Goal: Navigation & Orientation: Find specific page/section

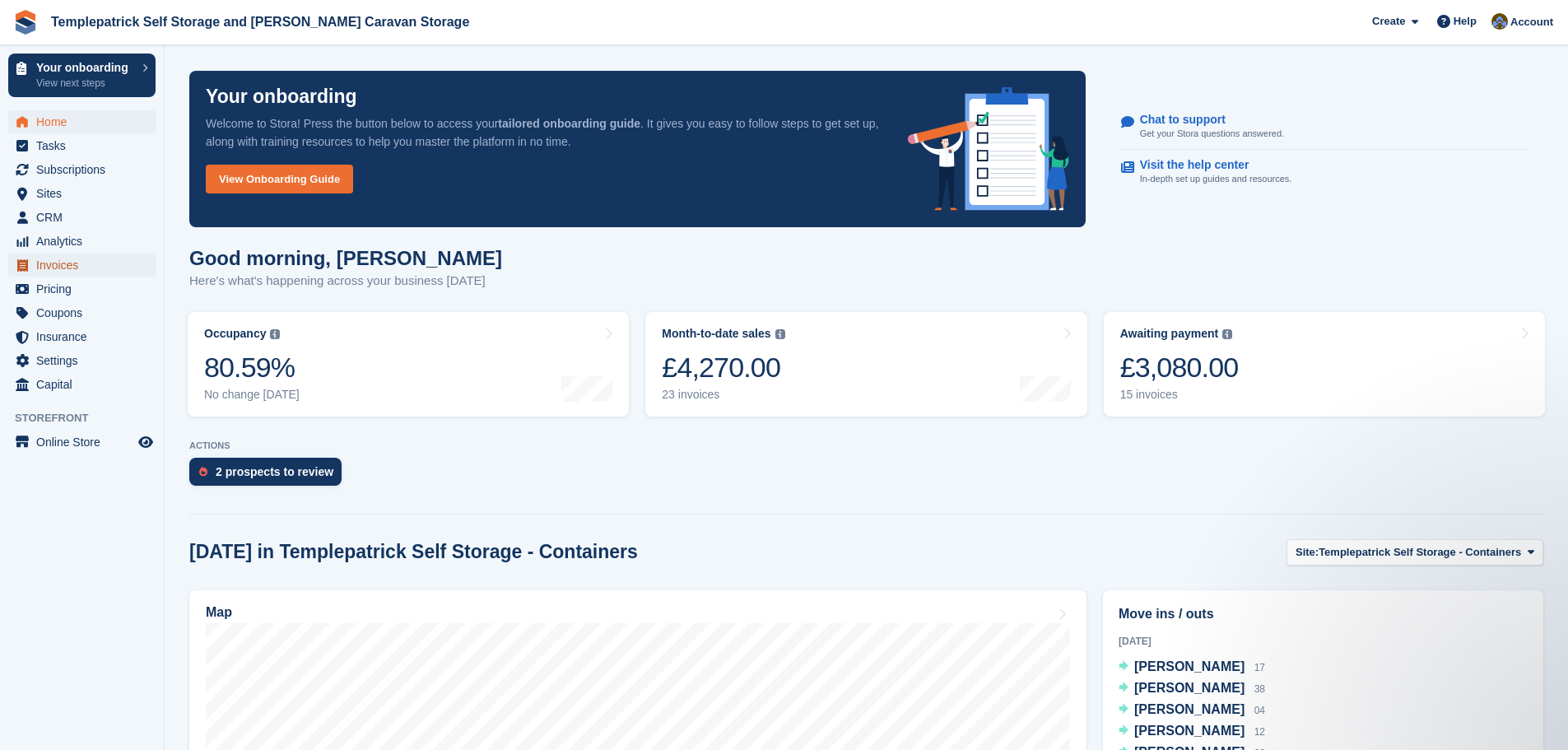
click at [68, 271] on span "Invoices" at bounding box center [85, 266] width 99 height 23
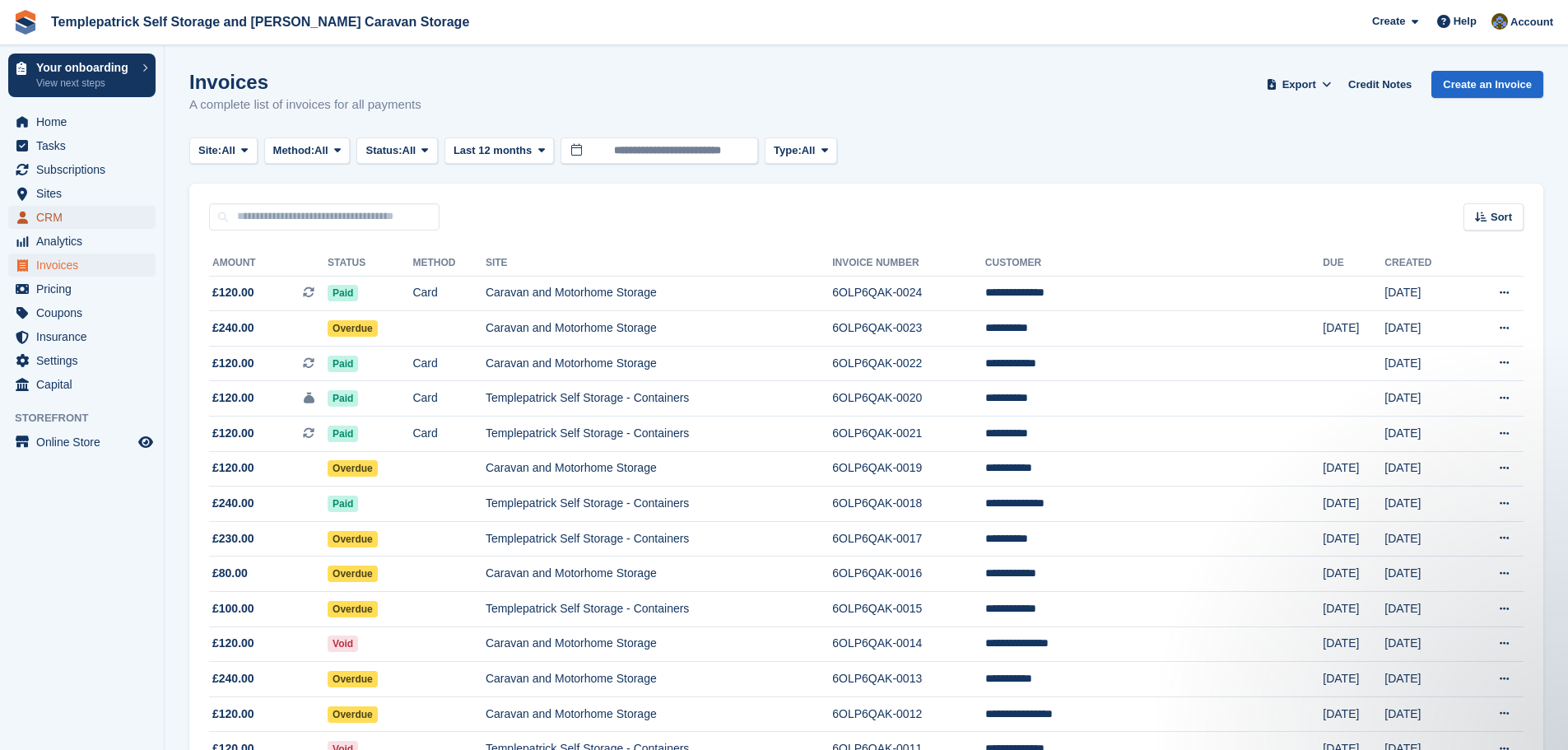
click at [74, 217] on span "CRM" at bounding box center [85, 218] width 99 height 23
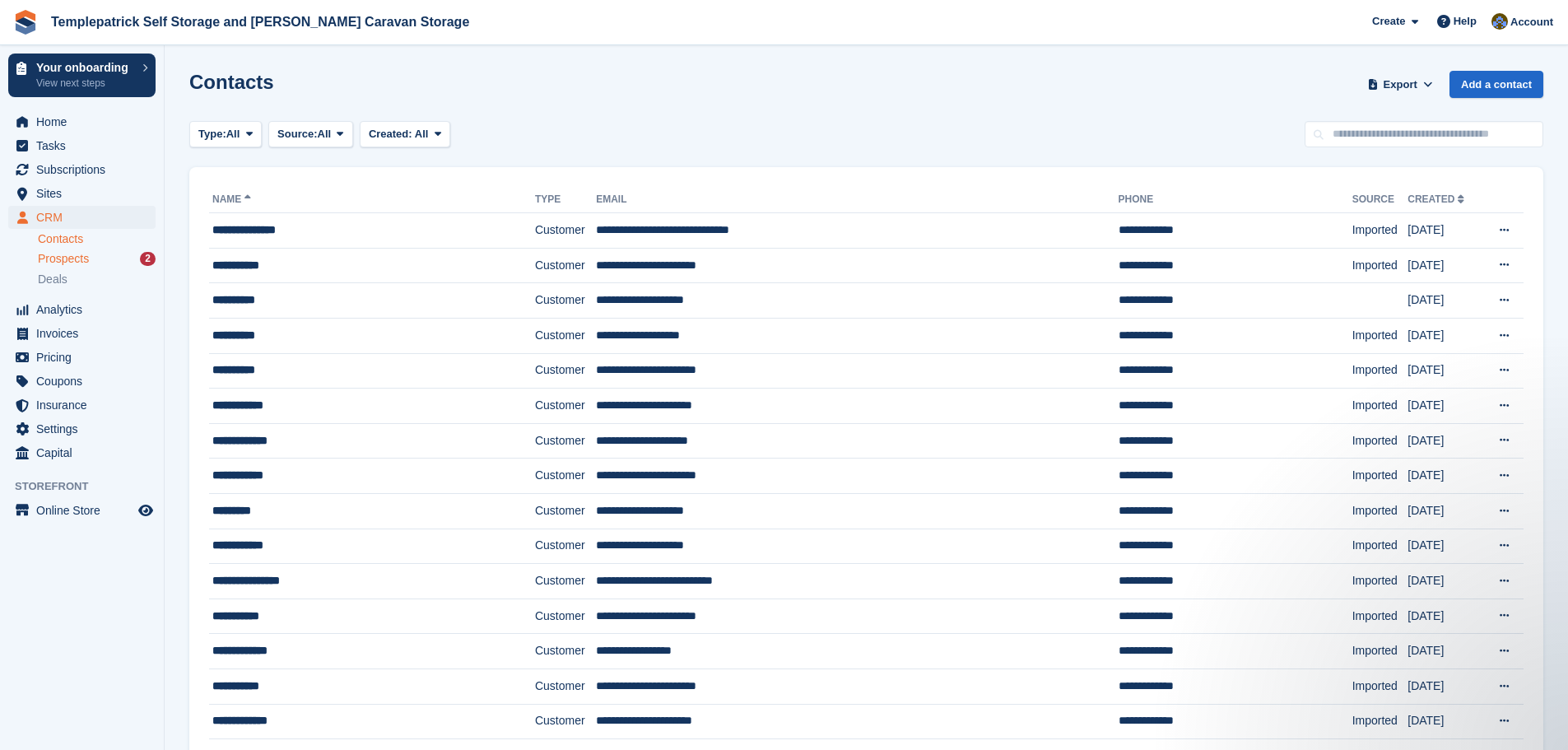
click at [71, 260] on span "Prospects" at bounding box center [63, 259] width 51 height 16
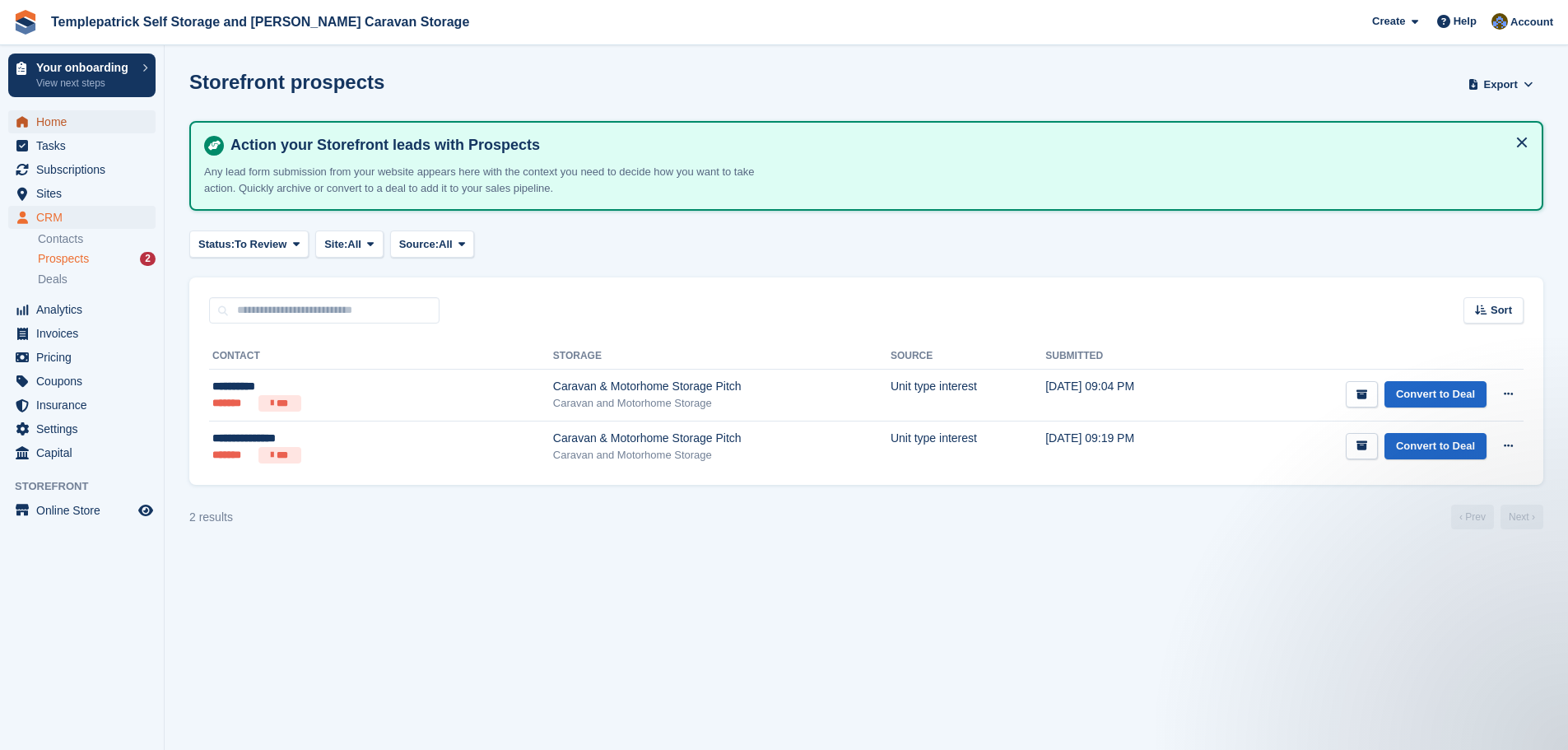
click at [93, 124] on span "Home" at bounding box center [85, 122] width 99 height 23
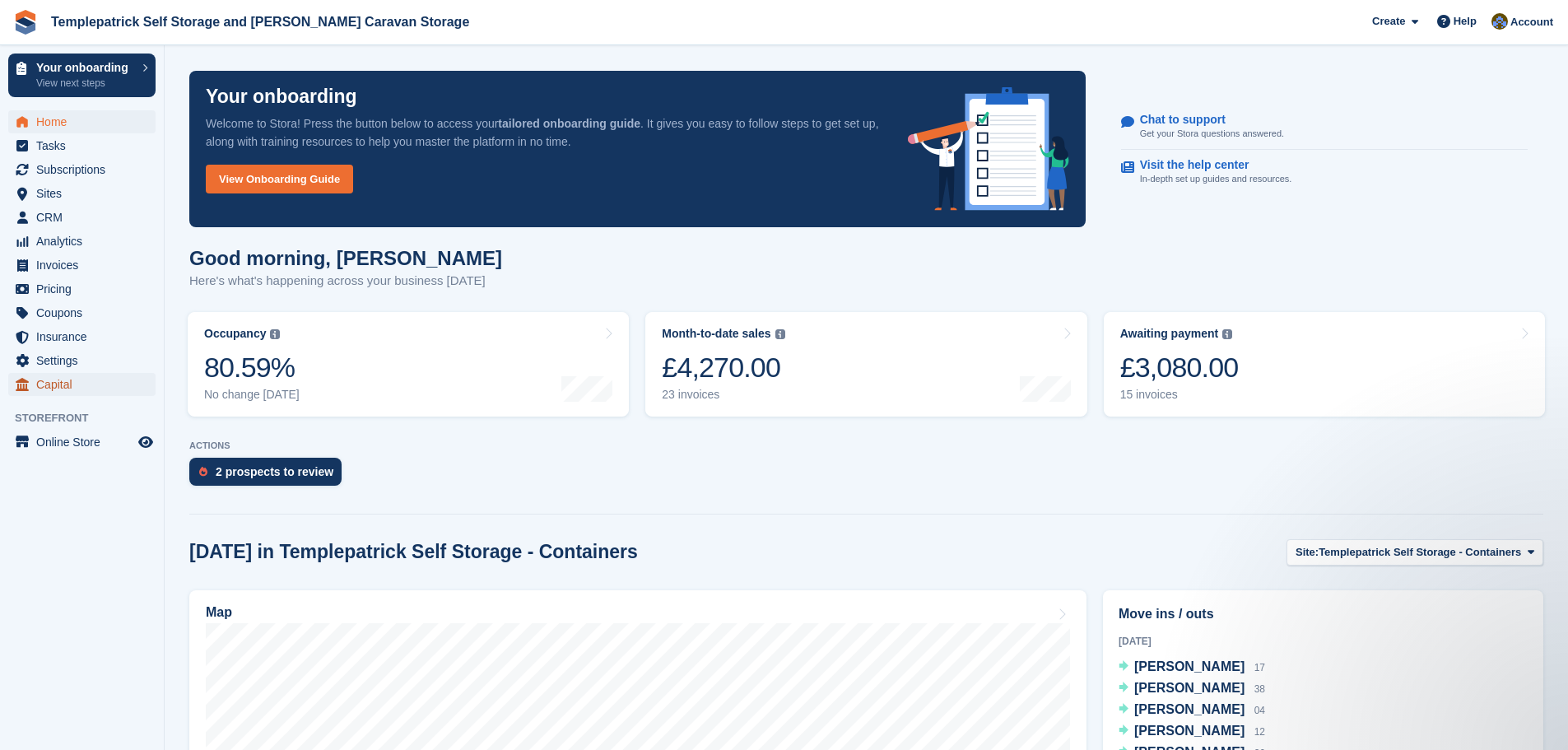
click at [53, 385] on span "Capital" at bounding box center [85, 385] width 99 height 23
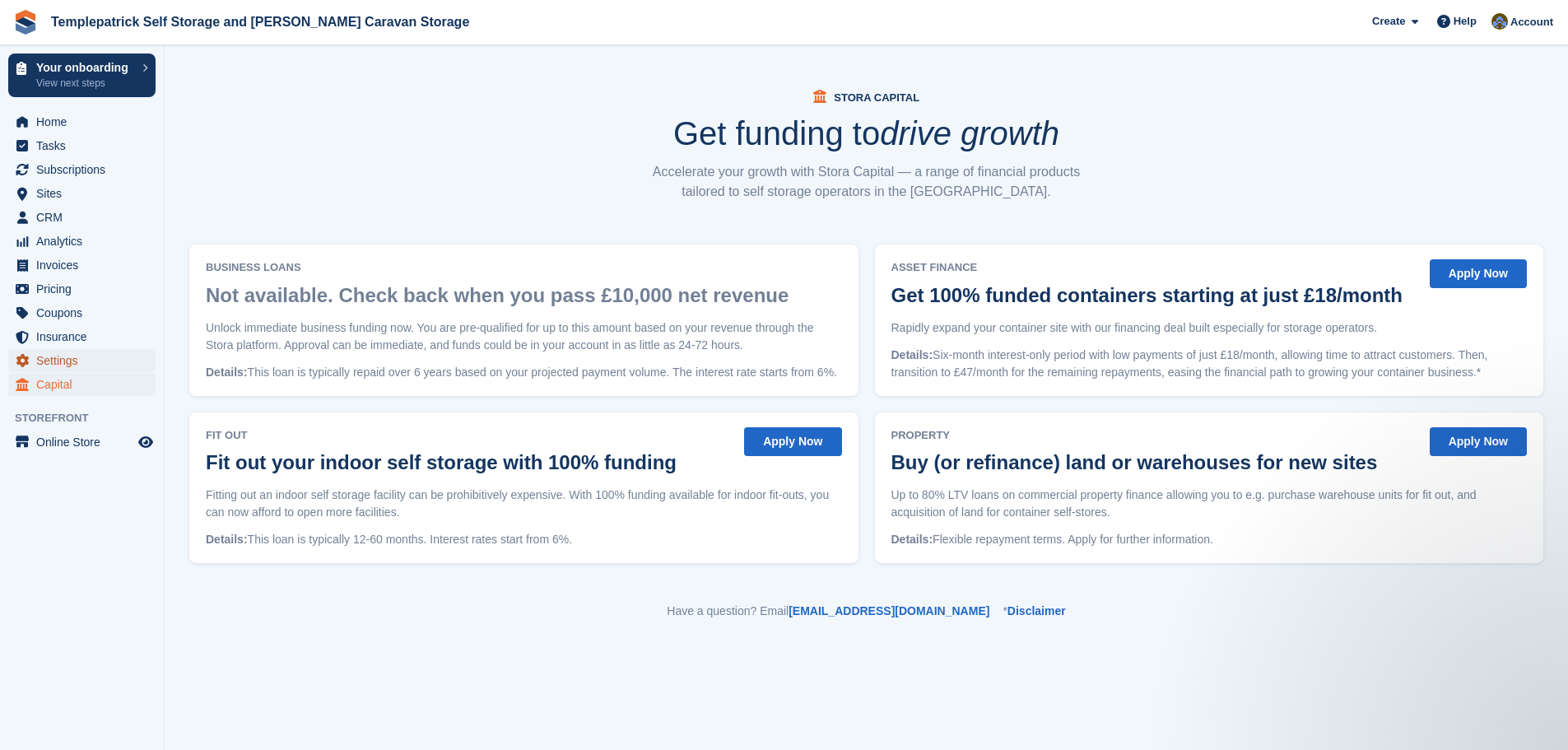
click at [73, 359] on span "Settings" at bounding box center [85, 360] width 99 height 23
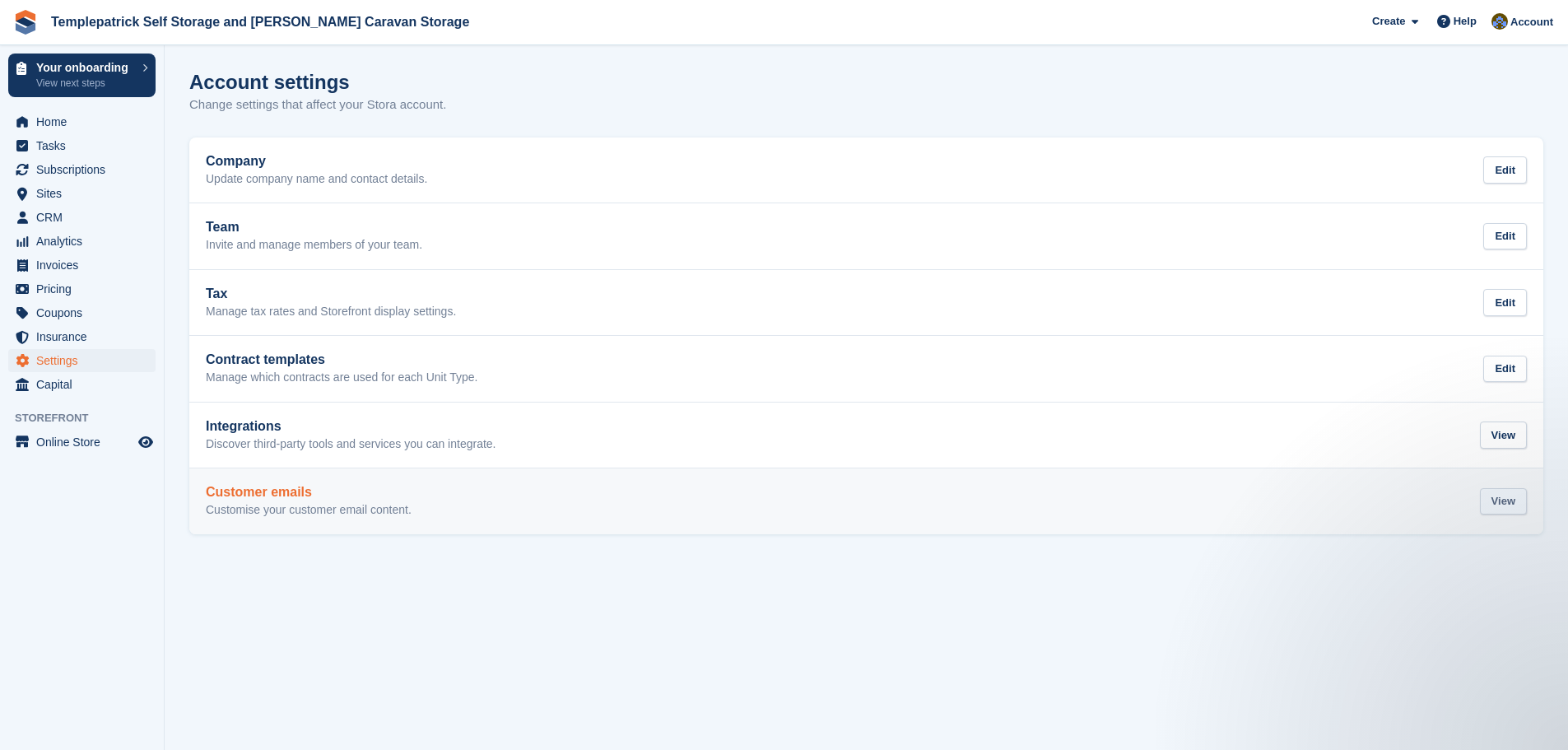
click at [1522, 504] on div "View" at bounding box center [1504, 502] width 47 height 27
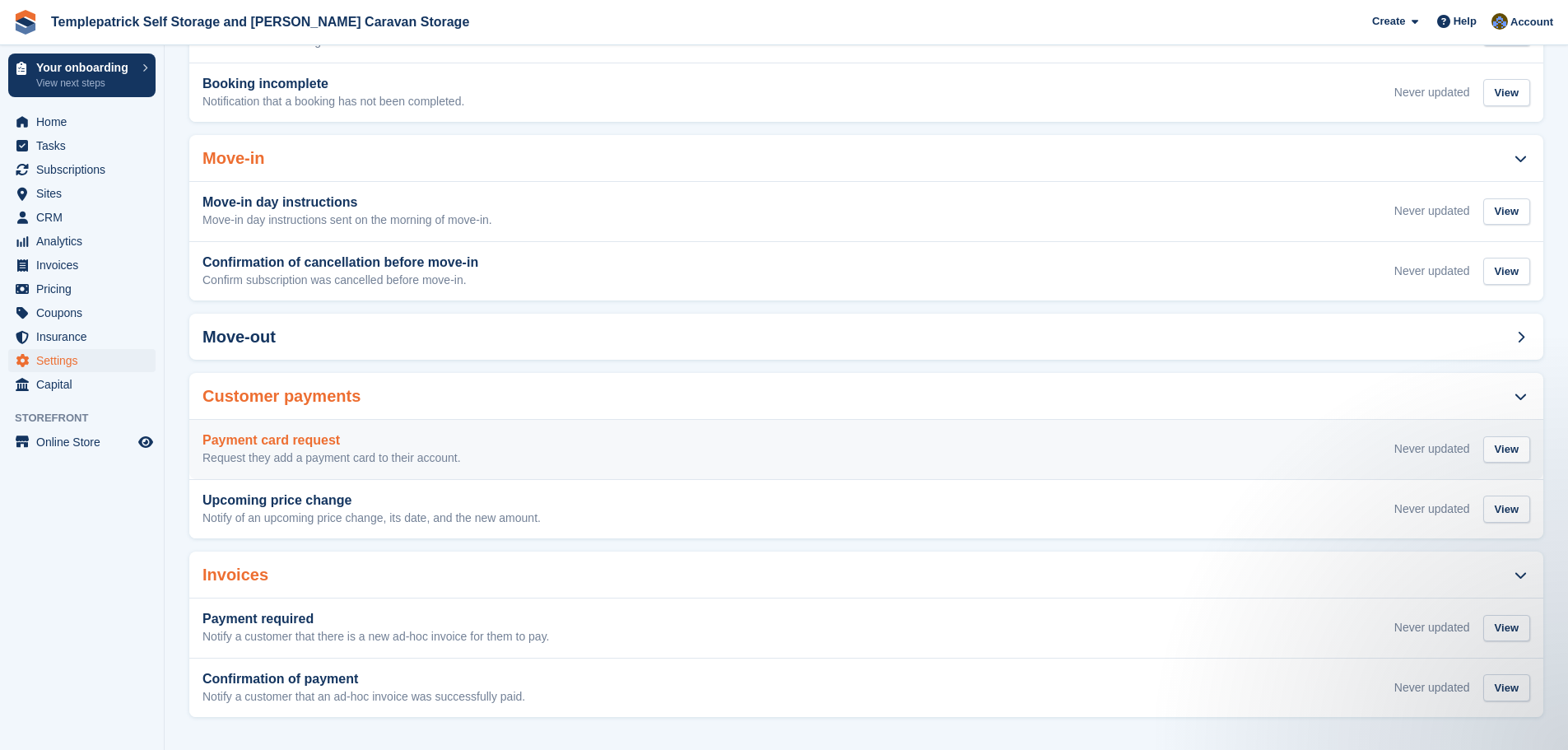
scroll to position [354, 0]
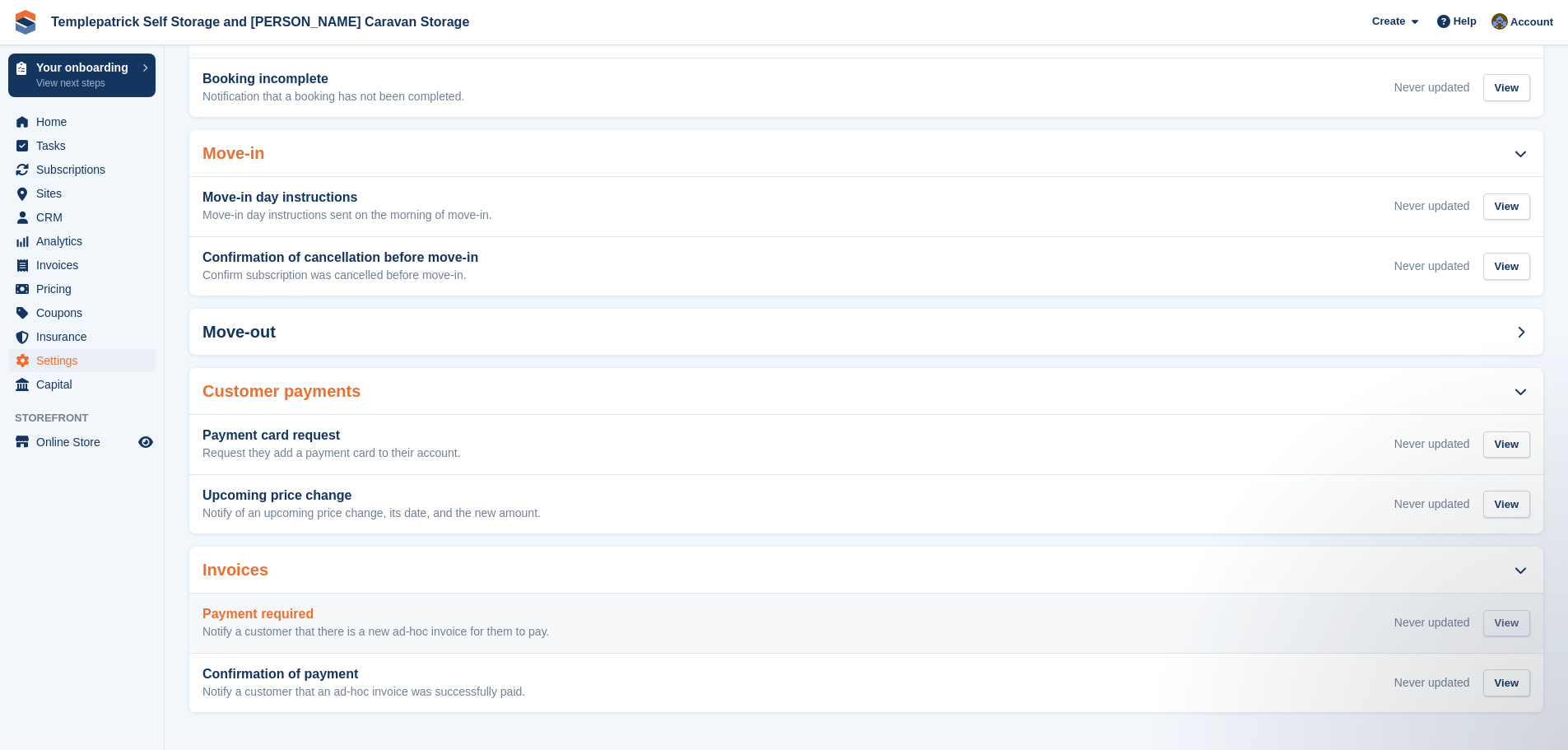
click at [1513, 629] on div "View" at bounding box center [1506, 624] width 47 height 27
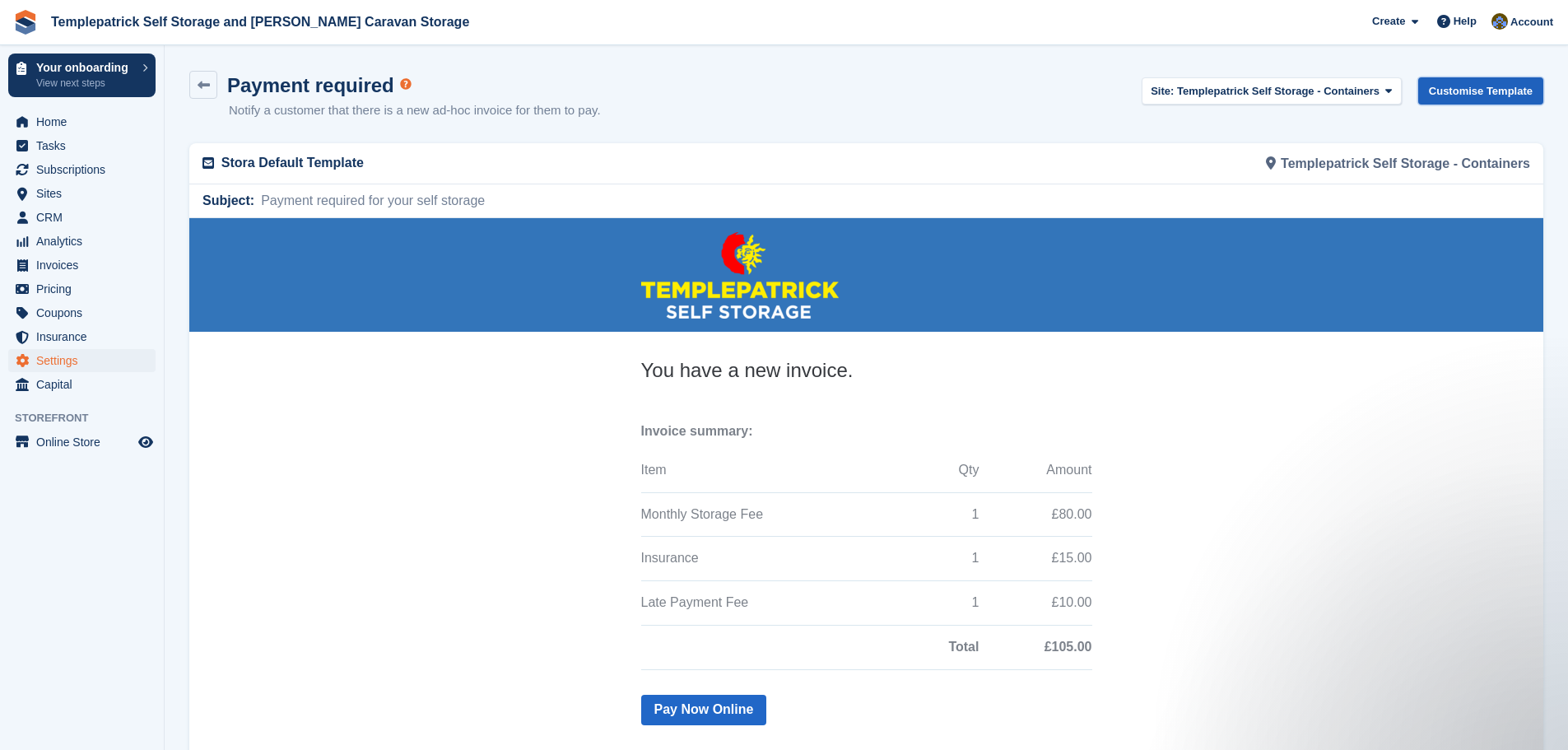
click at [1473, 92] on link "Customise Template" at bounding box center [1481, 91] width 125 height 27
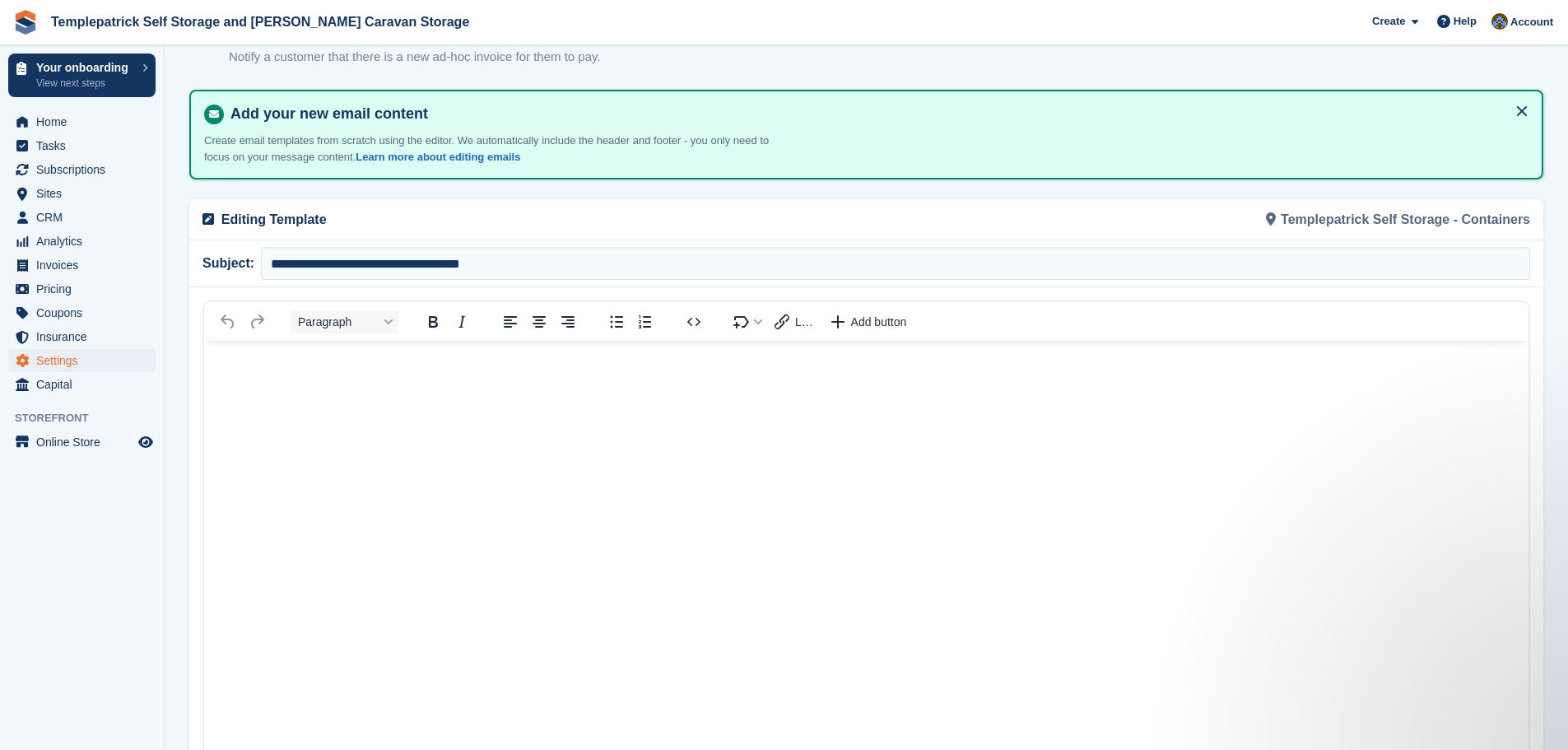
scroll to position [82, 0]
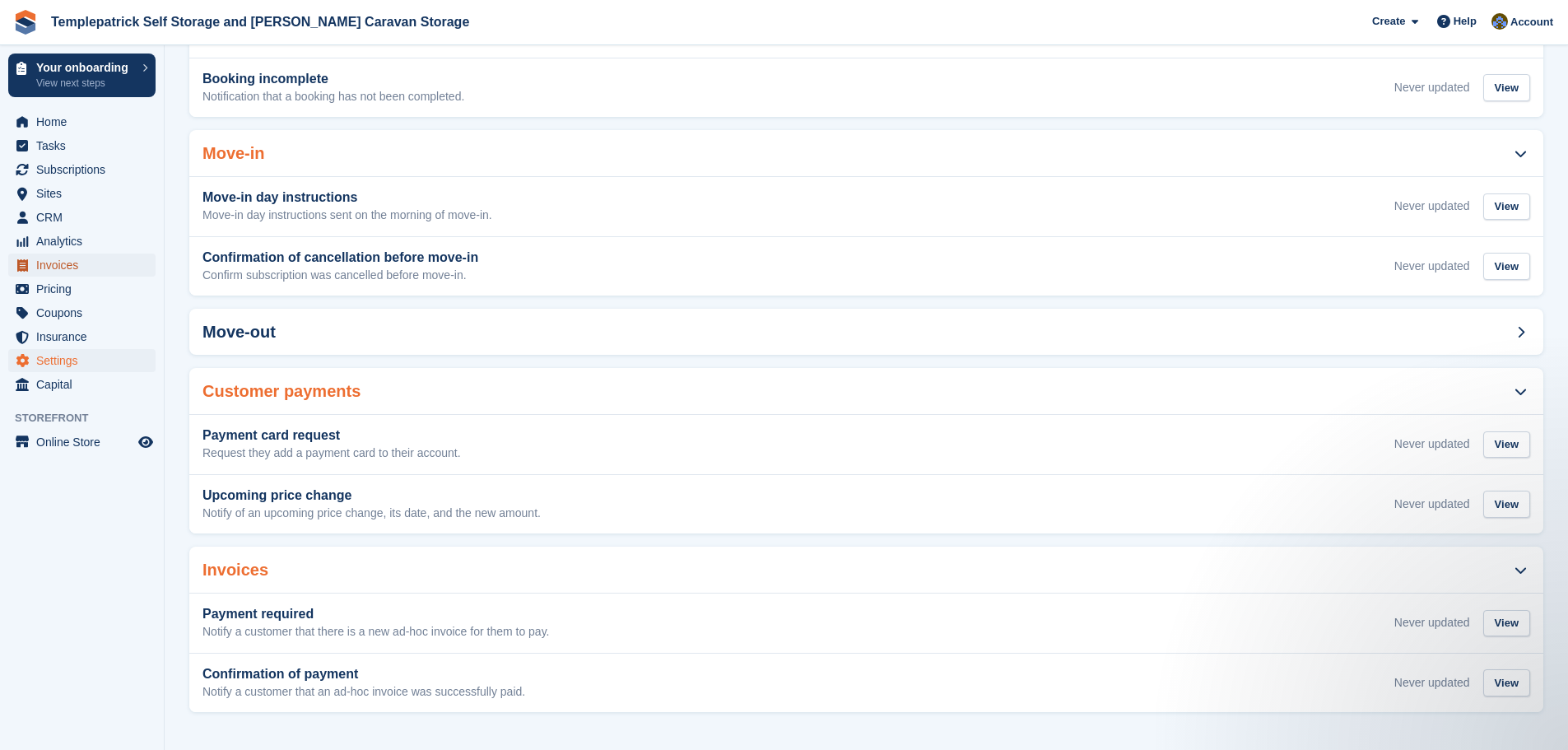
click at [92, 269] on span "Invoices" at bounding box center [85, 266] width 99 height 23
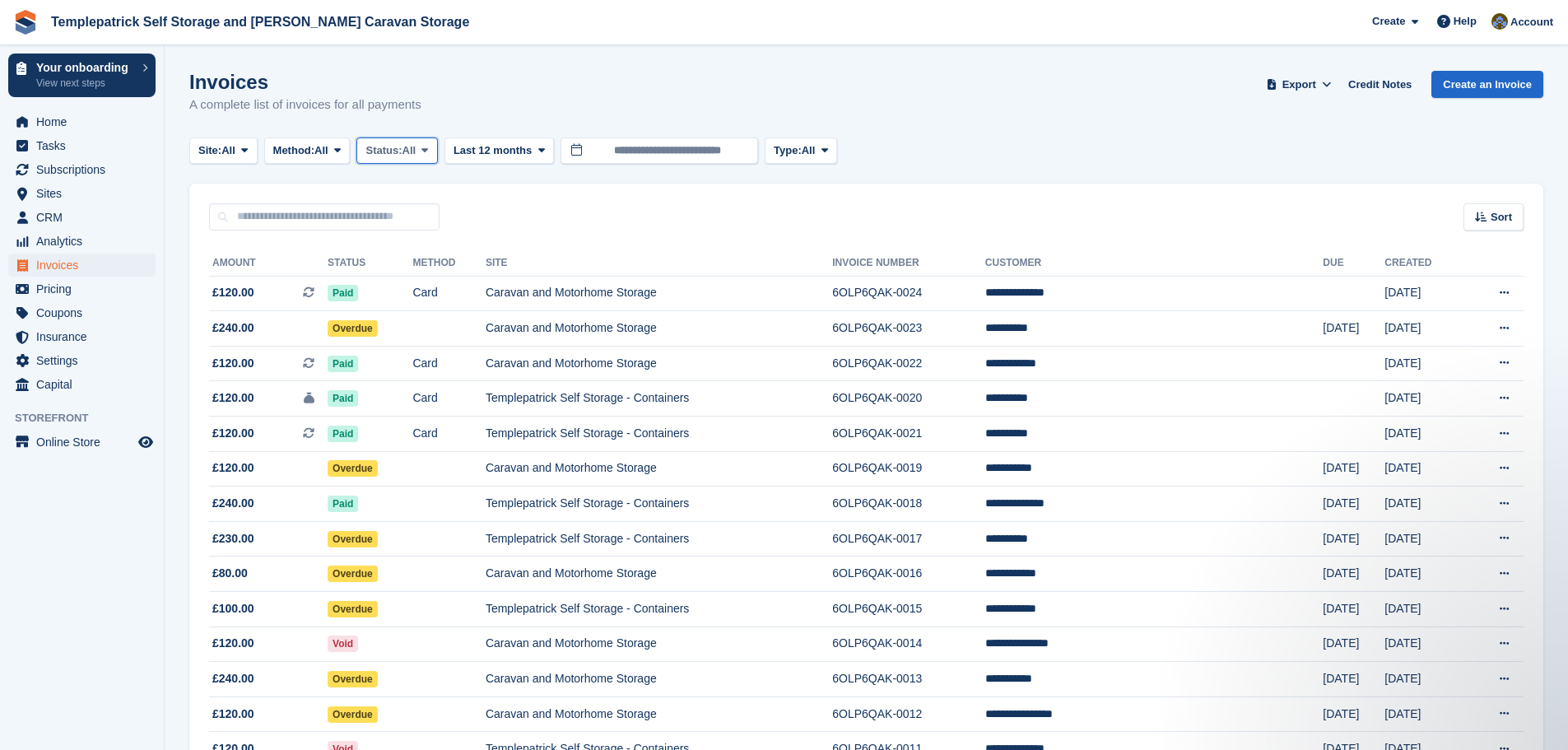
click at [401, 145] on span "Status:" at bounding box center [383, 150] width 36 height 17
click at [407, 220] on link "Paid" at bounding box center [435, 219] width 144 height 29
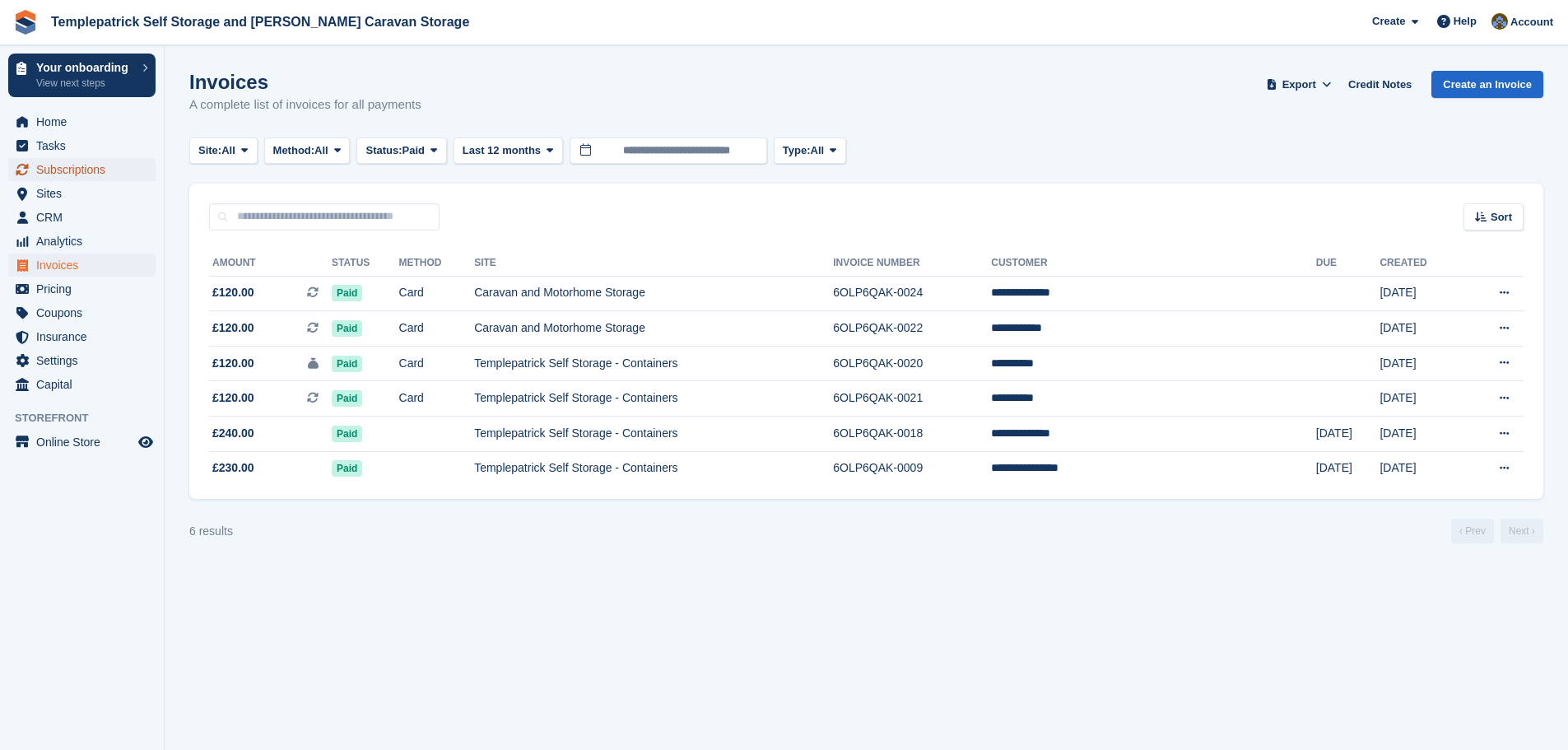
click at [89, 164] on span "Subscriptions" at bounding box center [85, 170] width 99 height 23
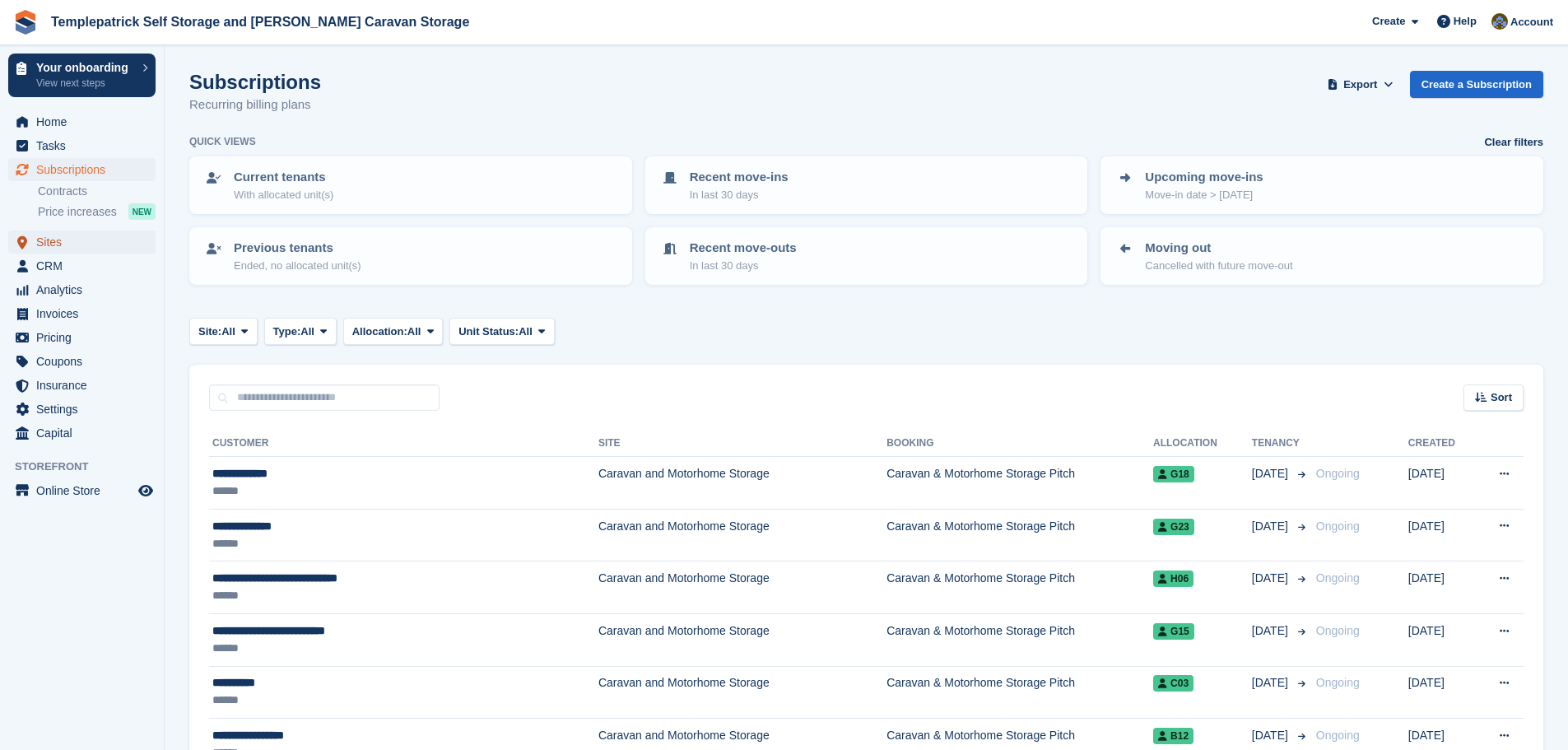
click at [69, 247] on span "Sites" at bounding box center [85, 242] width 99 height 23
